Goal: Task Accomplishment & Management: Manage account settings

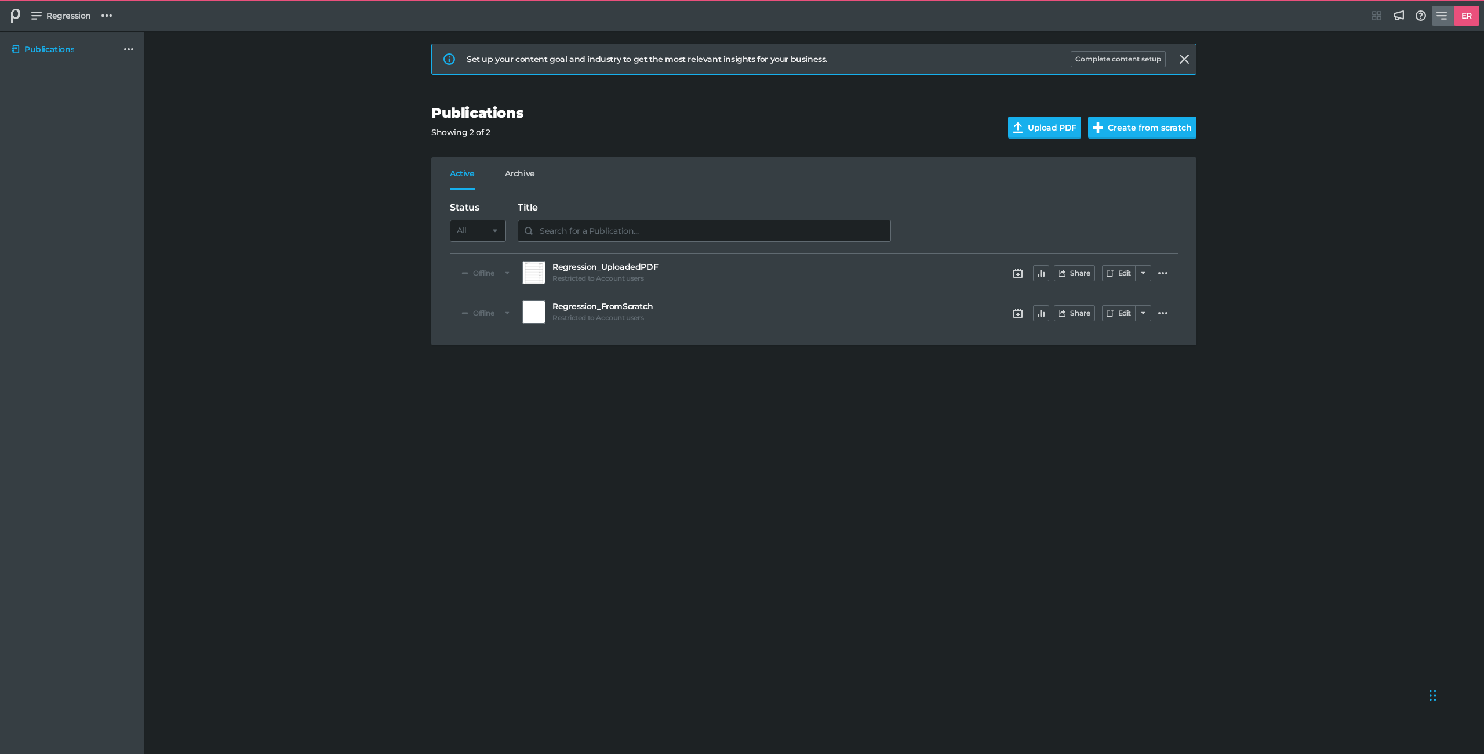
click at [1446, 8] on link "ER" at bounding box center [1456, 16] width 48 height 20
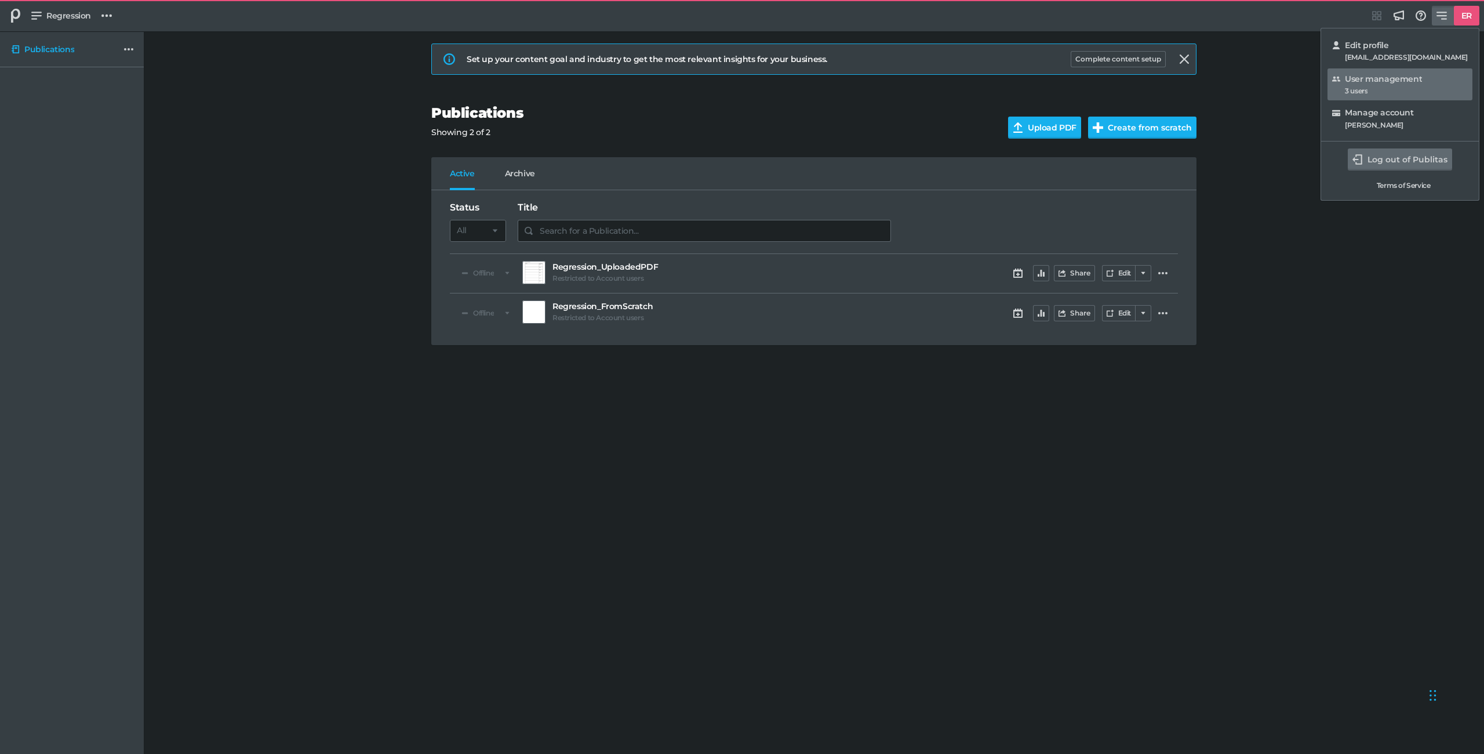
click at [1396, 85] on div "User management 3 users" at bounding box center [1400, 84] width 136 height 22
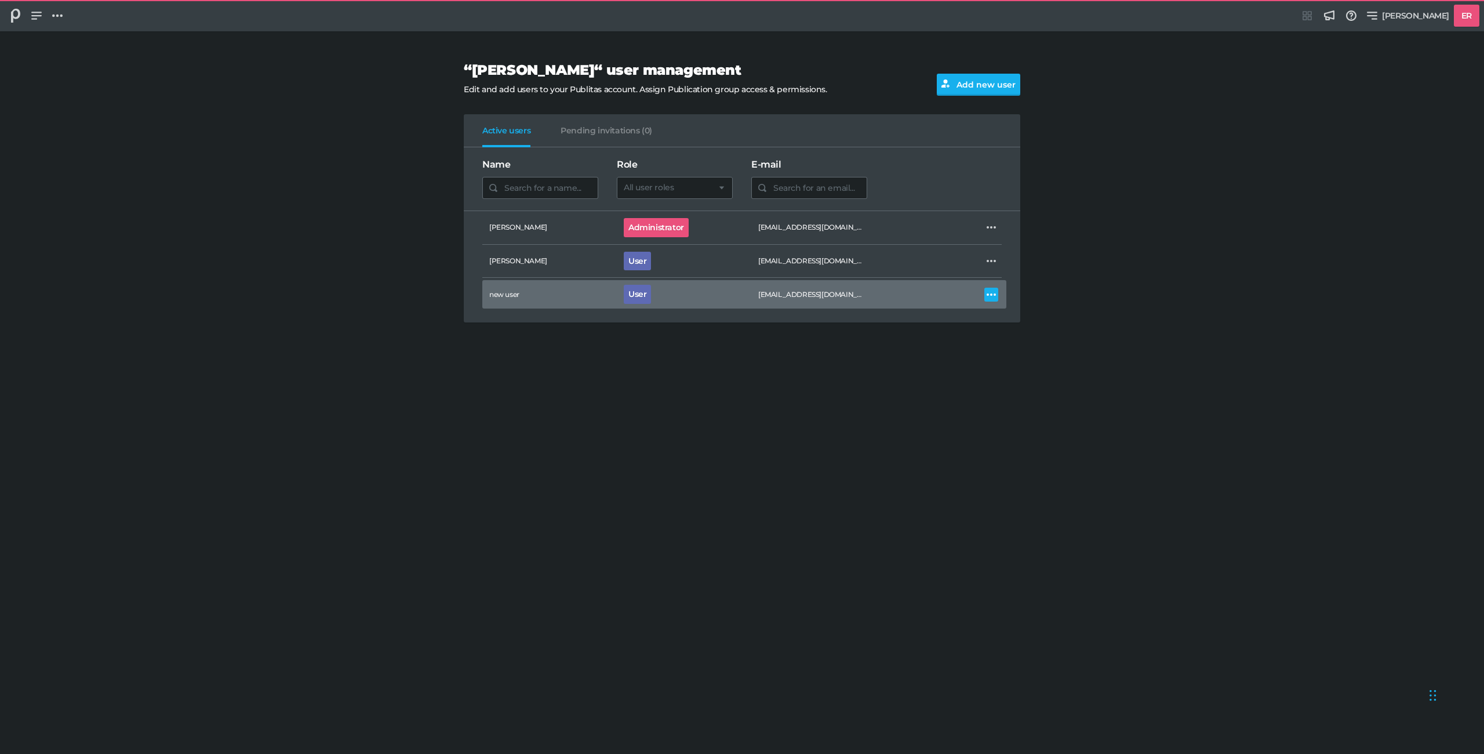
click at [987, 293] on icon at bounding box center [991, 294] width 9 height 9
click at [1005, 339] on div "Delete User" at bounding box center [1026, 345] width 60 height 12
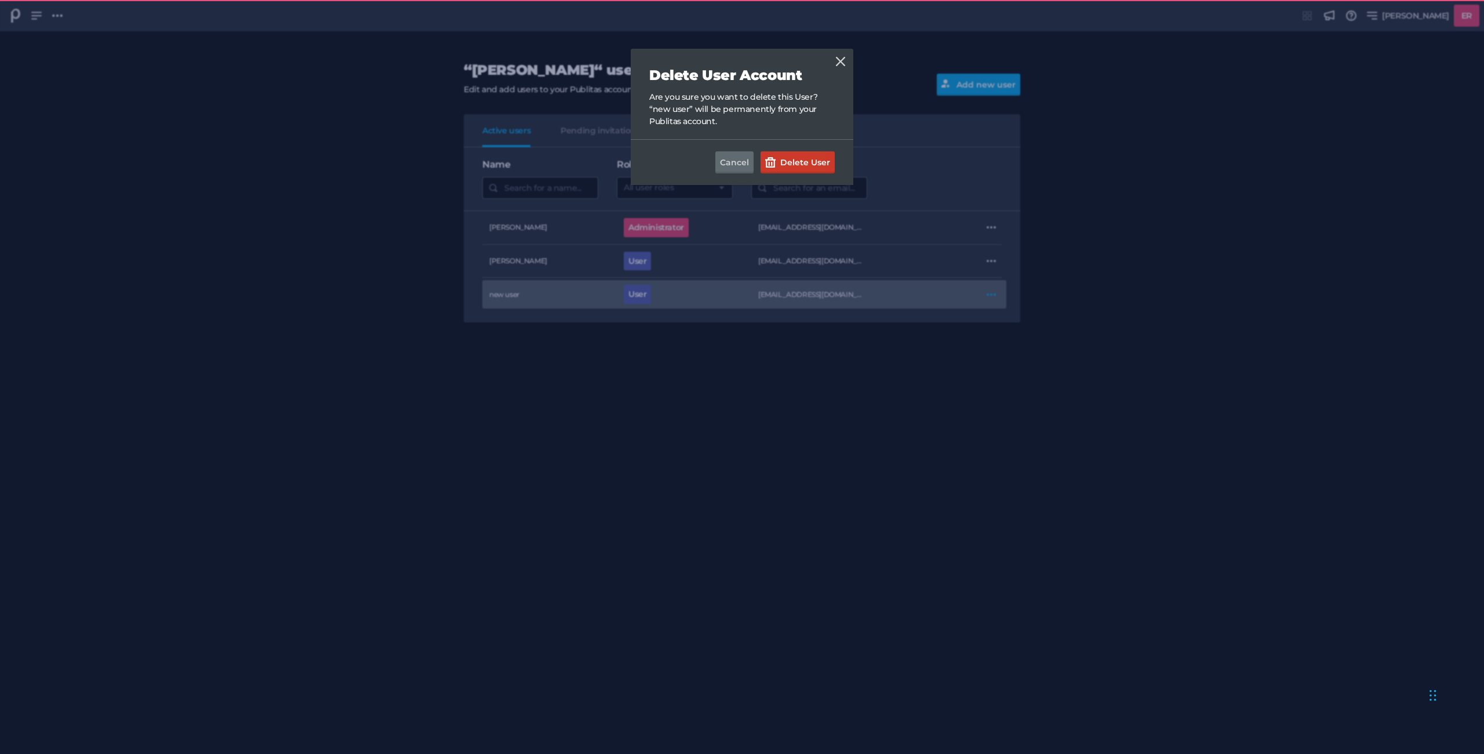
click at [815, 157] on button "Delete User" at bounding box center [797, 162] width 74 height 22
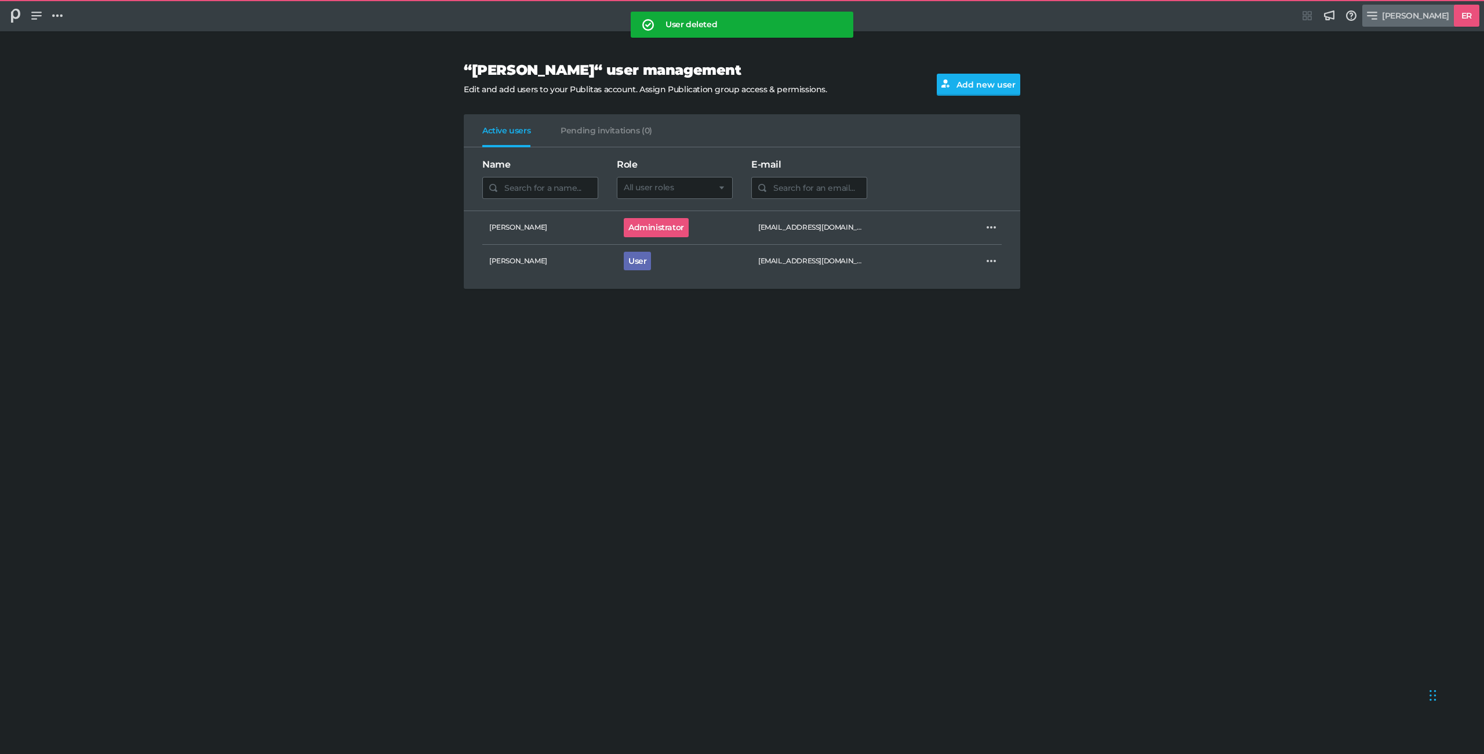
click at [1448, 21] on span "[PERSON_NAME]" at bounding box center [1415, 15] width 67 height 13
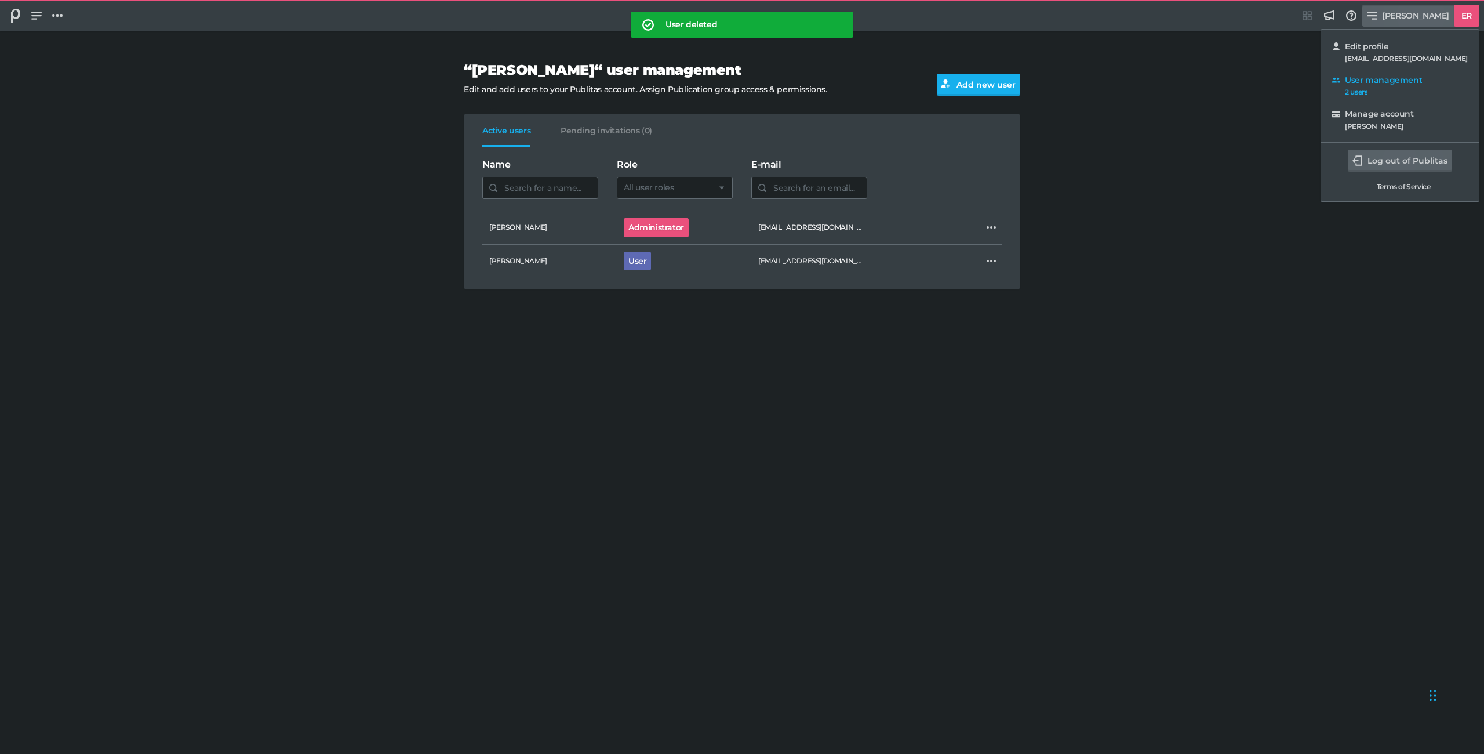
click at [1392, 159] on button "Log out of Publitas" at bounding box center [1400, 161] width 104 height 22
